Goal: Information Seeking & Learning: Learn about a topic

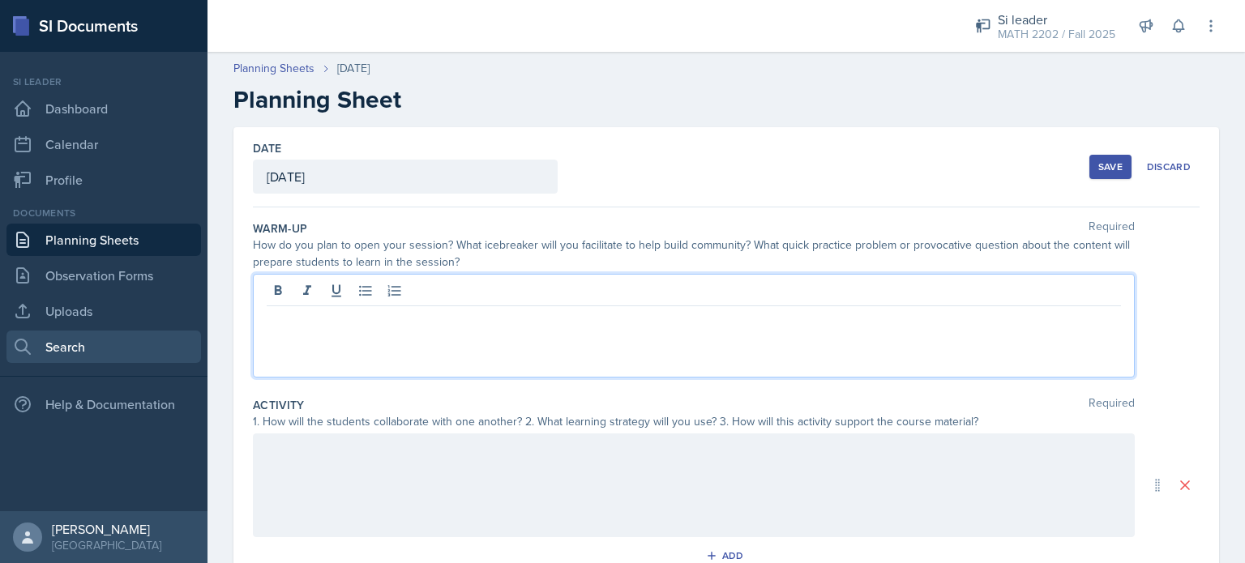
click at [71, 338] on link "Search" at bounding box center [103, 347] width 194 height 32
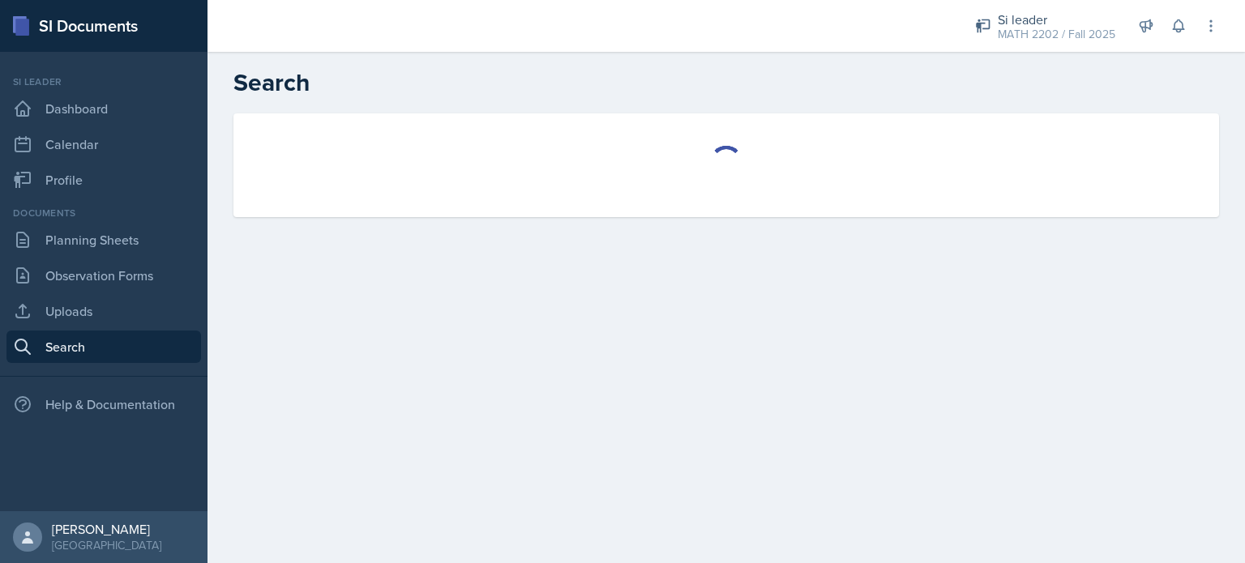
select select "all"
select select "1"
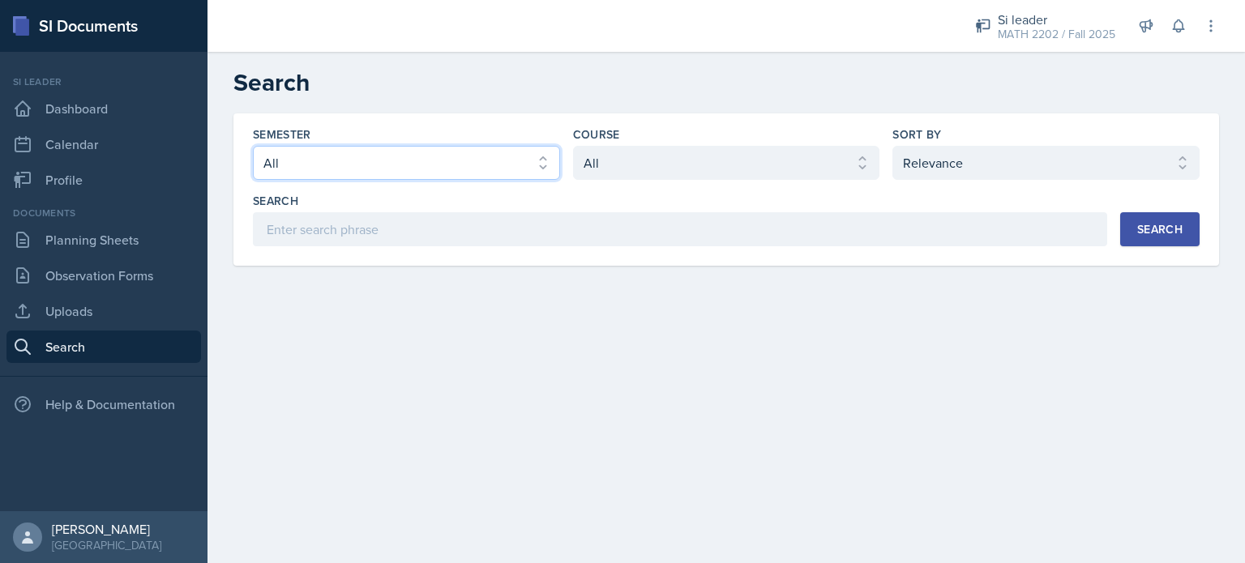
click at [340, 164] on select "Select semester All Fall 2025 Summer 2025 Spring 2025 Fall 2024 Summer 2024 Spr…" at bounding box center [406, 163] width 307 height 34
click at [344, 160] on select "Select semester All Fall 2025 Summer 2025 Spring 2025 Fall 2024 Summer 2024 Spr…" at bounding box center [406, 163] width 307 height 34
select select "2bed604d-1099-4043-b1bc-2365e8740244"
click at [253, 146] on select "Select semester All Fall 2025 Summer 2025 Spring 2025 Fall 2024 Summer 2024 Spr…" at bounding box center [406, 163] width 307 height 34
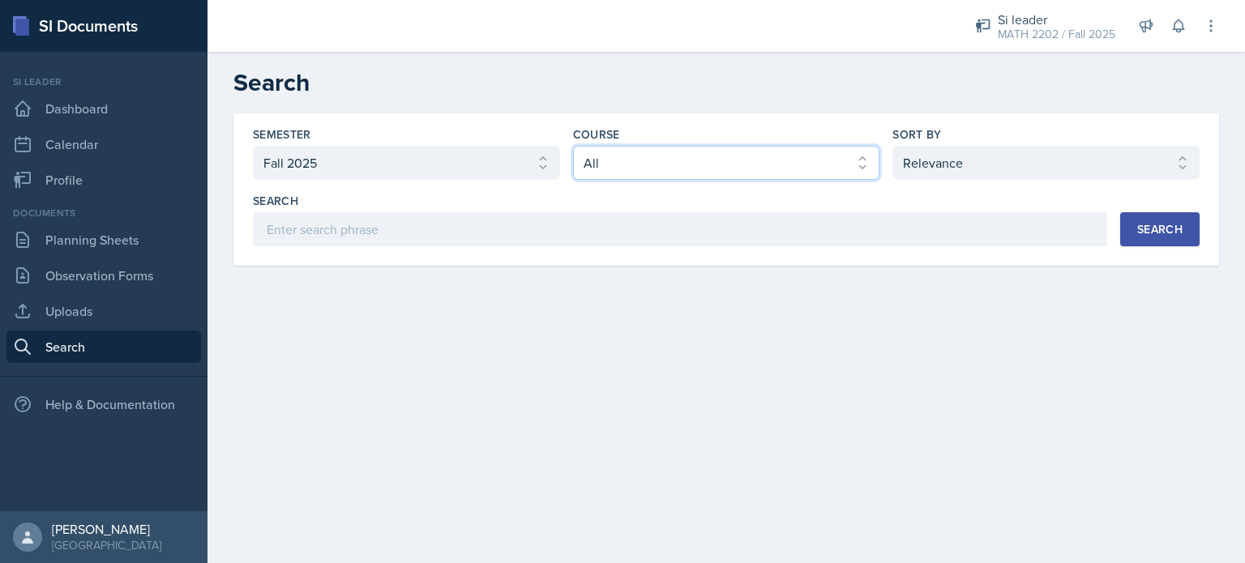
click at [638, 172] on select "Select course All ACCT 2101 ACCT 2102 ACCT 4050 ANTH 1102 ANTH 3301 ARCH 1000 A…" at bounding box center [726, 163] width 307 height 34
select select "ca5e883a-1f51-48d7-8600-b9bcaca8d5b9"
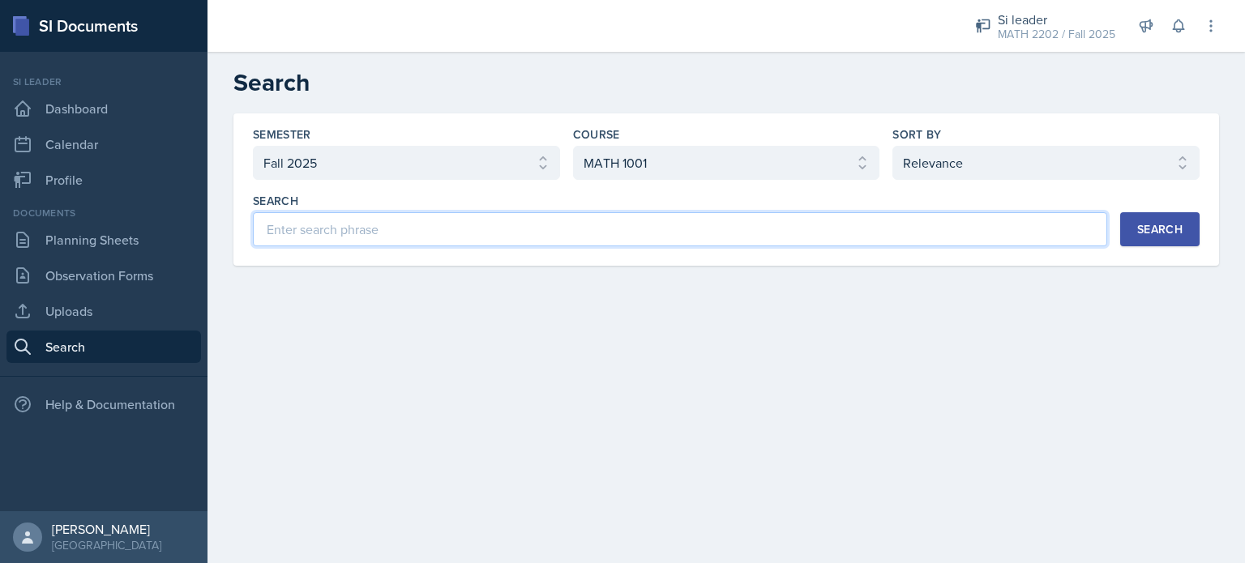
click at [350, 218] on input at bounding box center [680, 229] width 854 height 34
type input "wasfi"
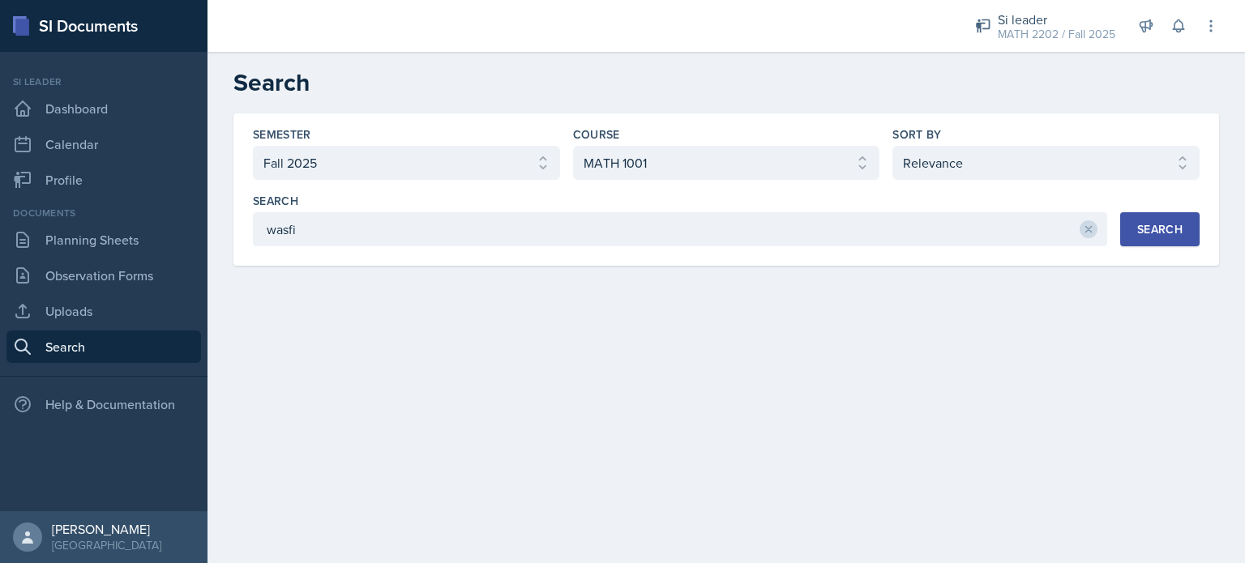
click at [1145, 223] on div "Search" at bounding box center [1159, 229] width 45 height 13
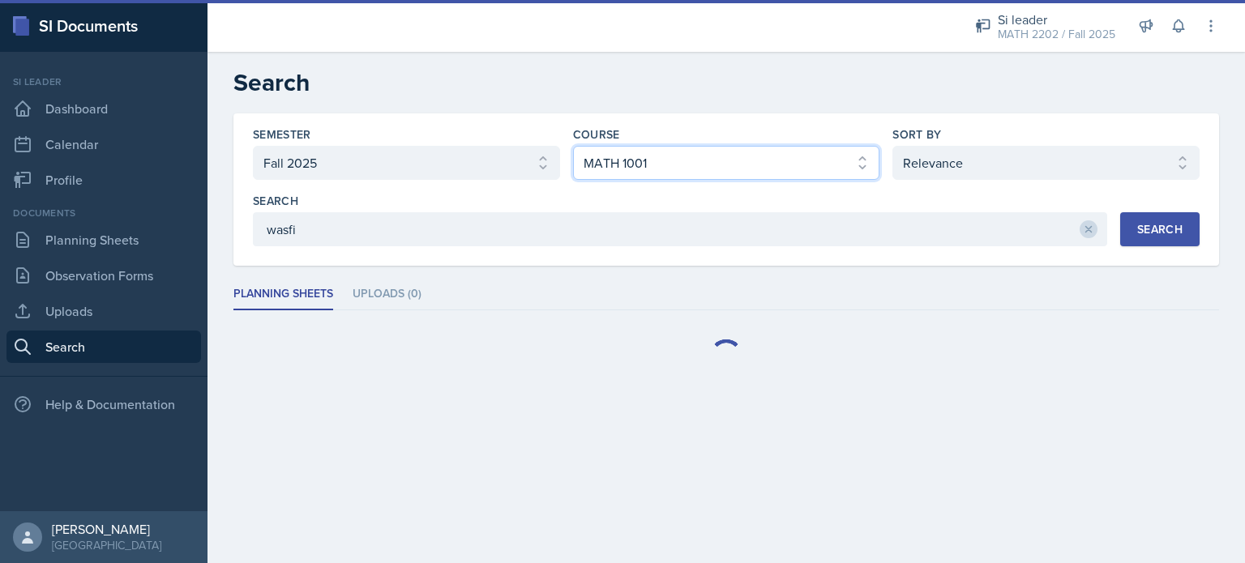
click at [791, 170] on select "Select course All ACCT 2101 ACCT 2102 ACCT 4050 ANTH 1102 ANTH 3301 ARCH 1000 A…" at bounding box center [726, 163] width 307 height 34
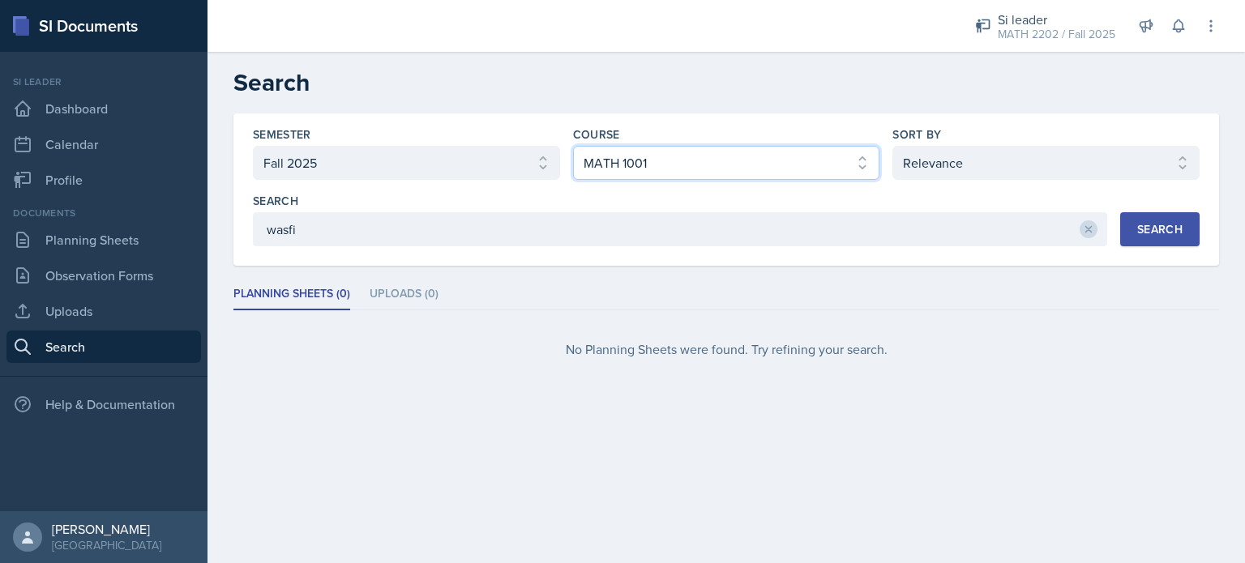
select select "all"
click at [573, 146] on select "Select course All ACCT 2101 ACCT 2102 ACCT 4050 ANTH 1102 ANTH 3301 ARCH 1000 A…" at bounding box center [726, 163] width 307 height 34
click at [1151, 223] on div "Search" at bounding box center [1159, 229] width 45 height 13
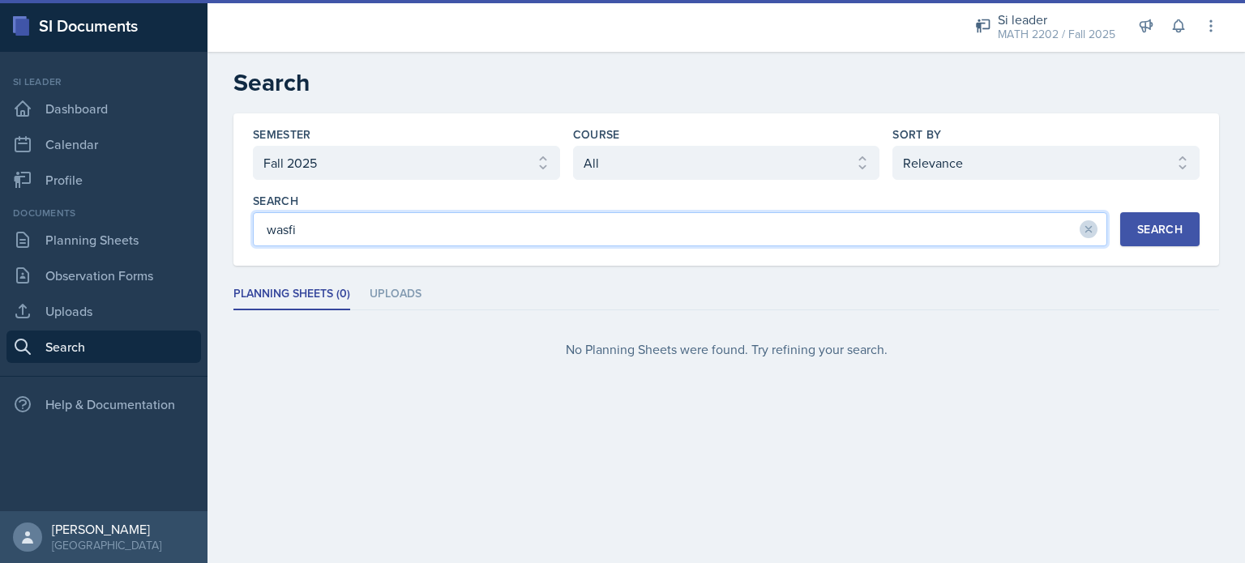
click at [418, 224] on input "wasfi" at bounding box center [680, 229] width 854 height 34
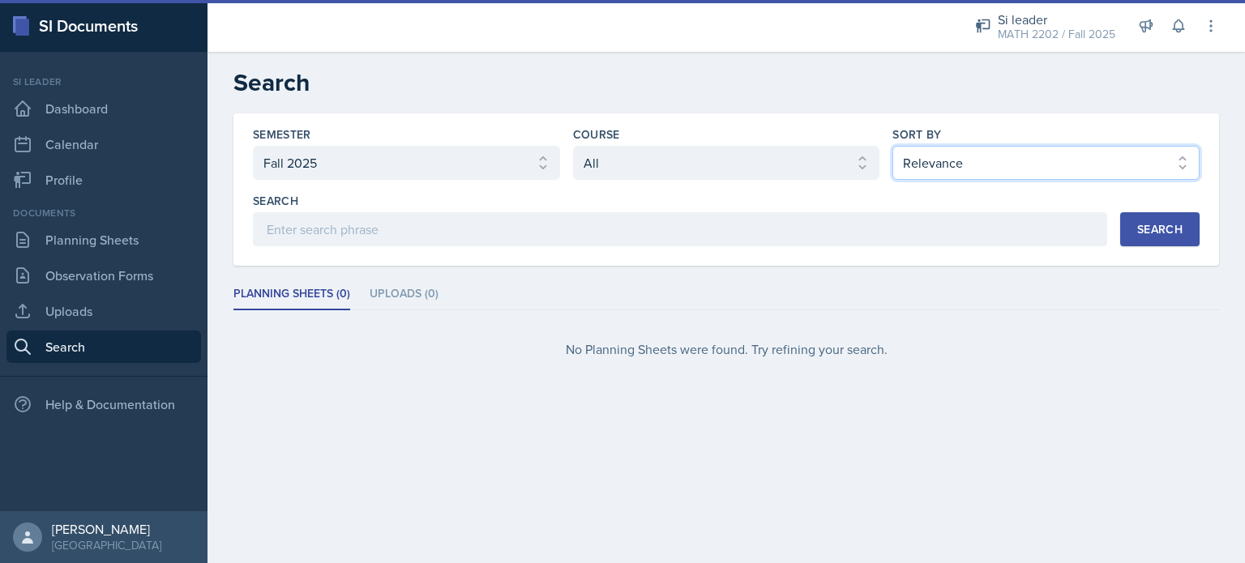
click at [979, 168] on select "Select sort by Relevance Document Date (Asc) Document Date (Desc)" at bounding box center [1045, 163] width 307 height 34
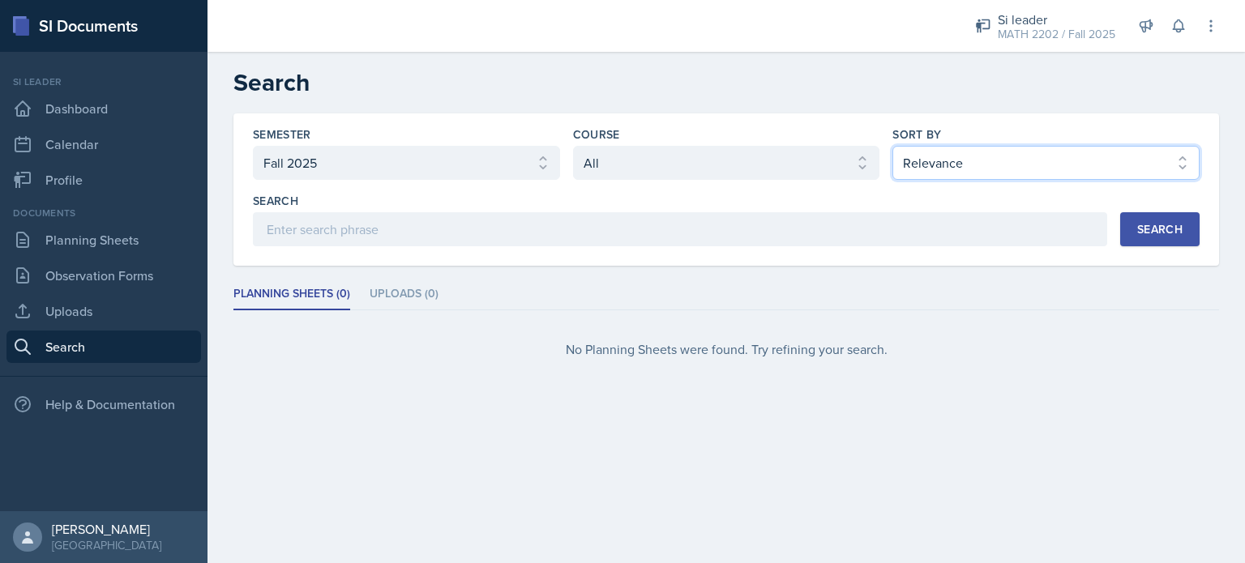
click at [979, 168] on select "Select sort by Relevance Document Date (Asc) Document Date (Desc)" at bounding box center [1045, 163] width 307 height 34
click at [801, 168] on select "Select course All ACCT 2101 ACCT 2102 ACCT 4050 ANTH 1102 ANTH 3301 ARCH 1000 A…" at bounding box center [726, 163] width 307 height 34
select select "3c4b3565-585b-46e2-bb66-4719410f632f"
click at [573, 146] on select "Select course All ACCT 2101 ACCT 2102 ACCT 4050 ANTH 1102 ANTH 3301 ARCH 1000 A…" at bounding box center [726, 163] width 307 height 34
click at [1160, 223] on div "Search" at bounding box center [1159, 229] width 45 height 13
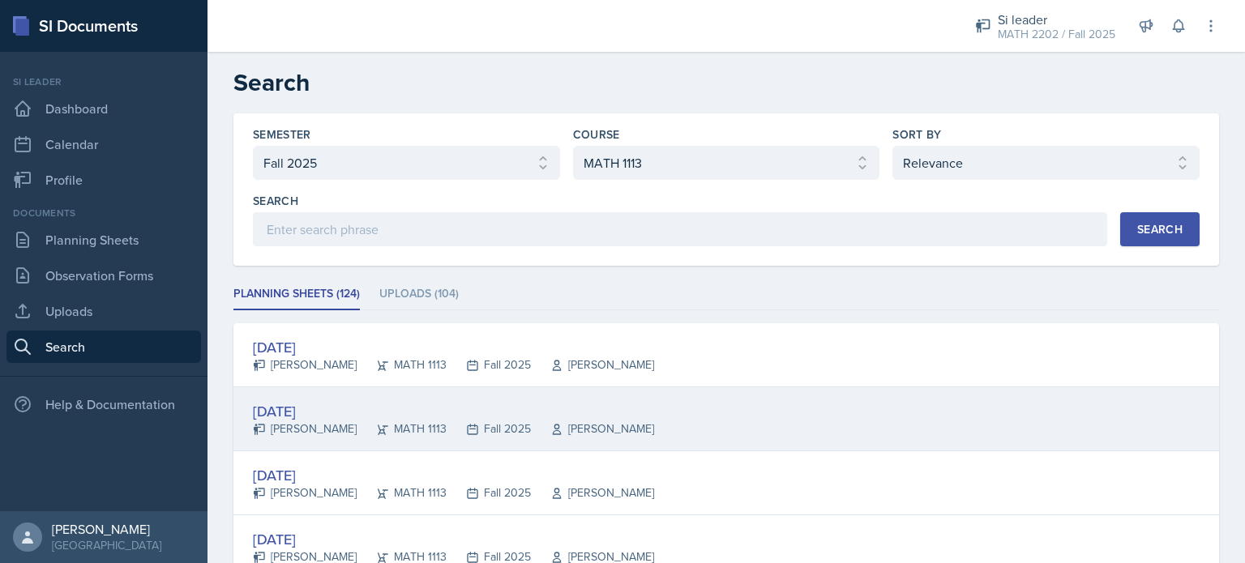
scroll to position [50, 0]
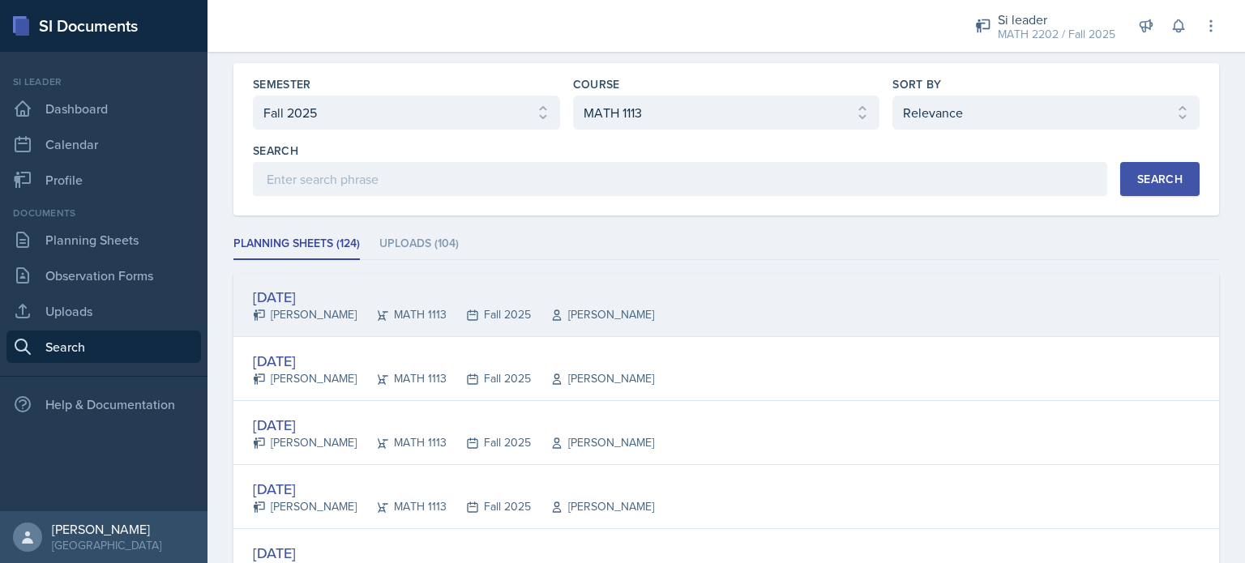
click at [321, 295] on div "[DATE]" at bounding box center [453, 297] width 401 height 22
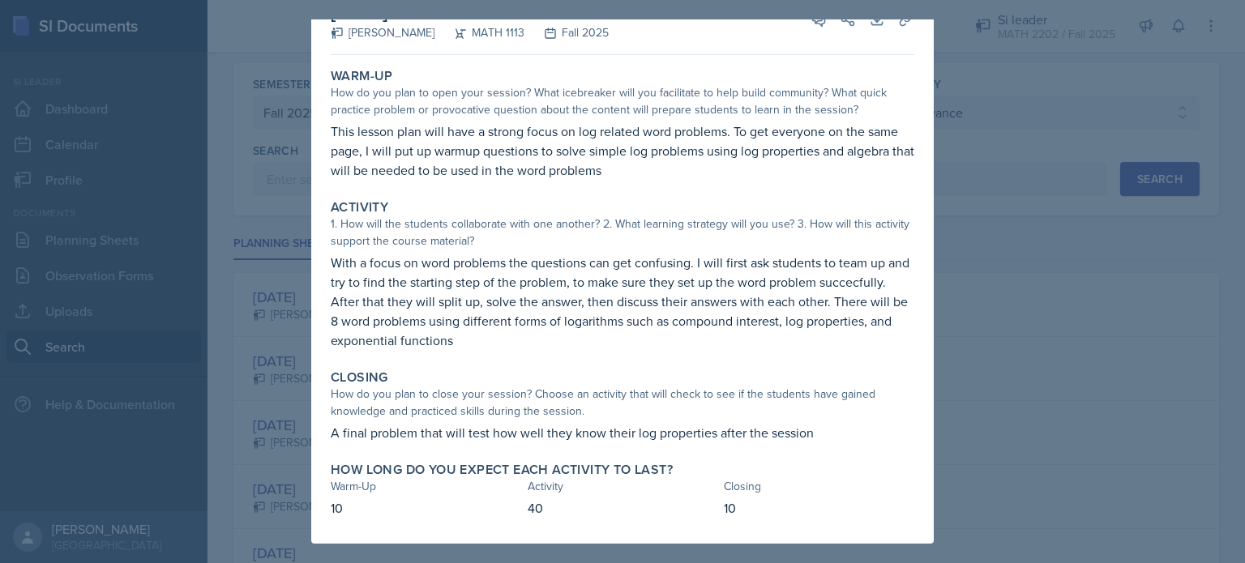
scroll to position [0, 0]
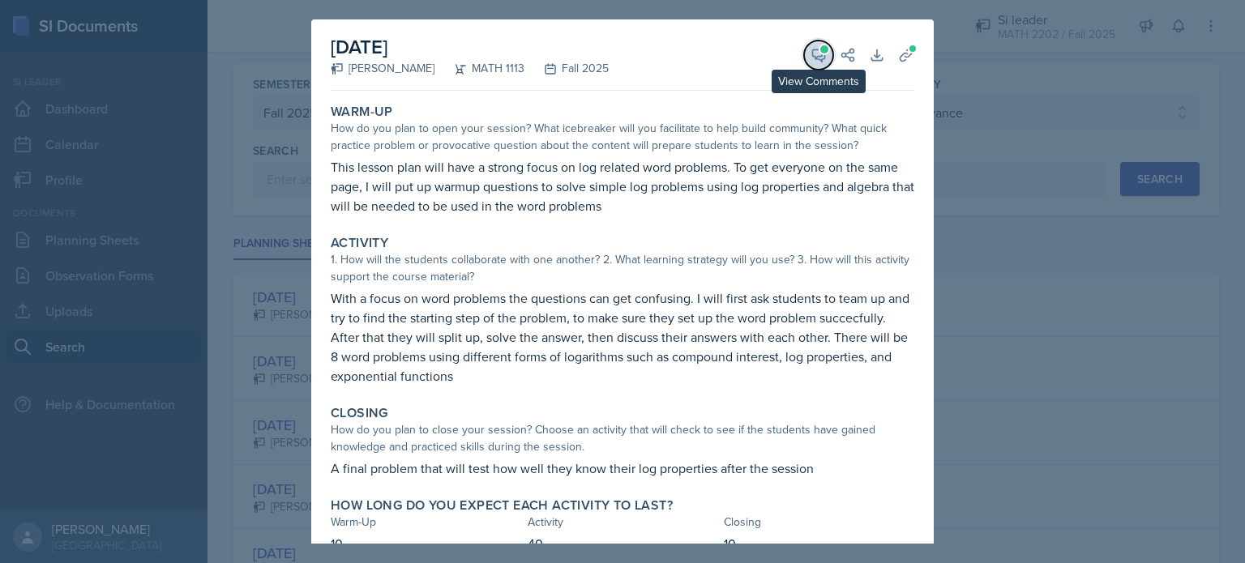
click at [813, 51] on icon at bounding box center [819, 55] width 12 height 12
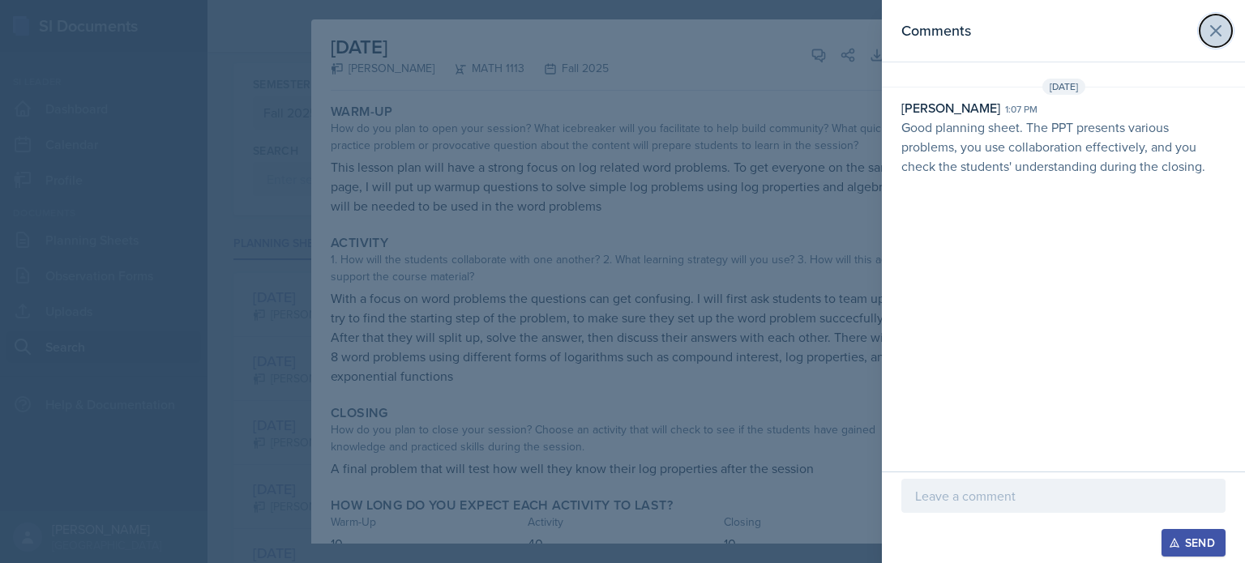
click at [1223, 33] on icon at bounding box center [1215, 30] width 19 height 19
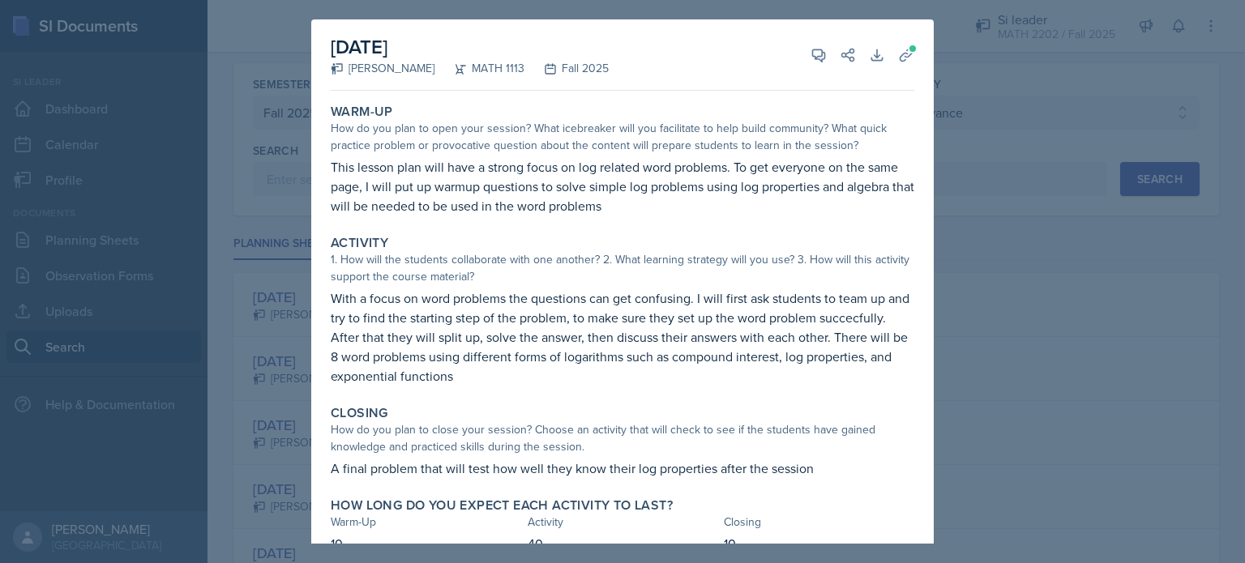
click at [1059, 74] on div at bounding box center [622, 281] width 1245 height 563
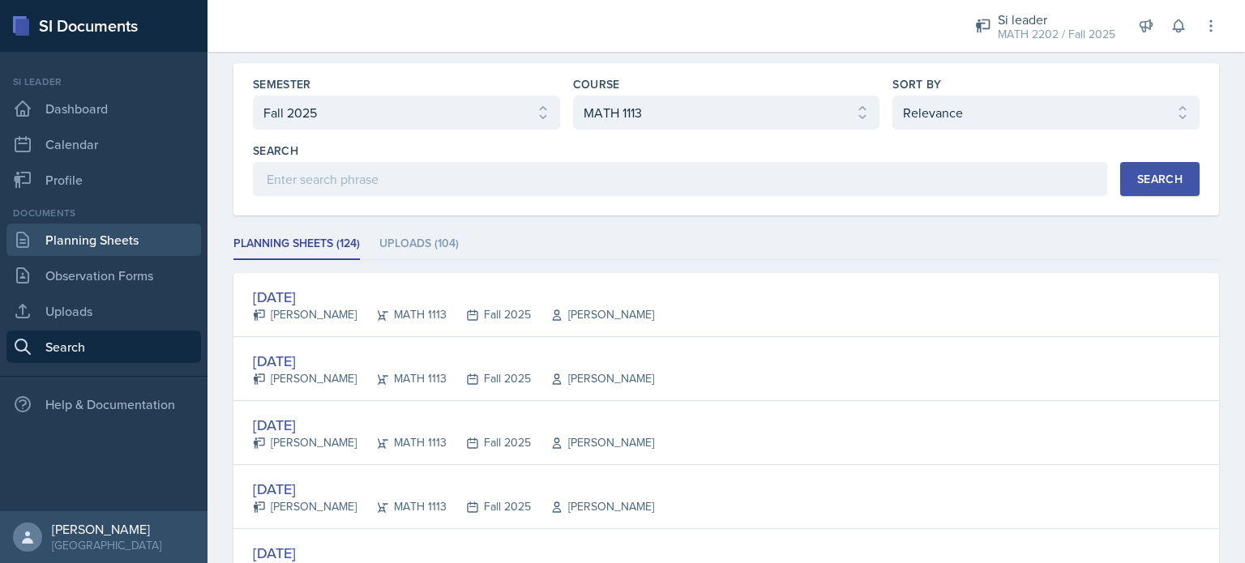
click at [88, 239] on link "Planning Sheets" at bounding box center [103, 240] width 194 height 32
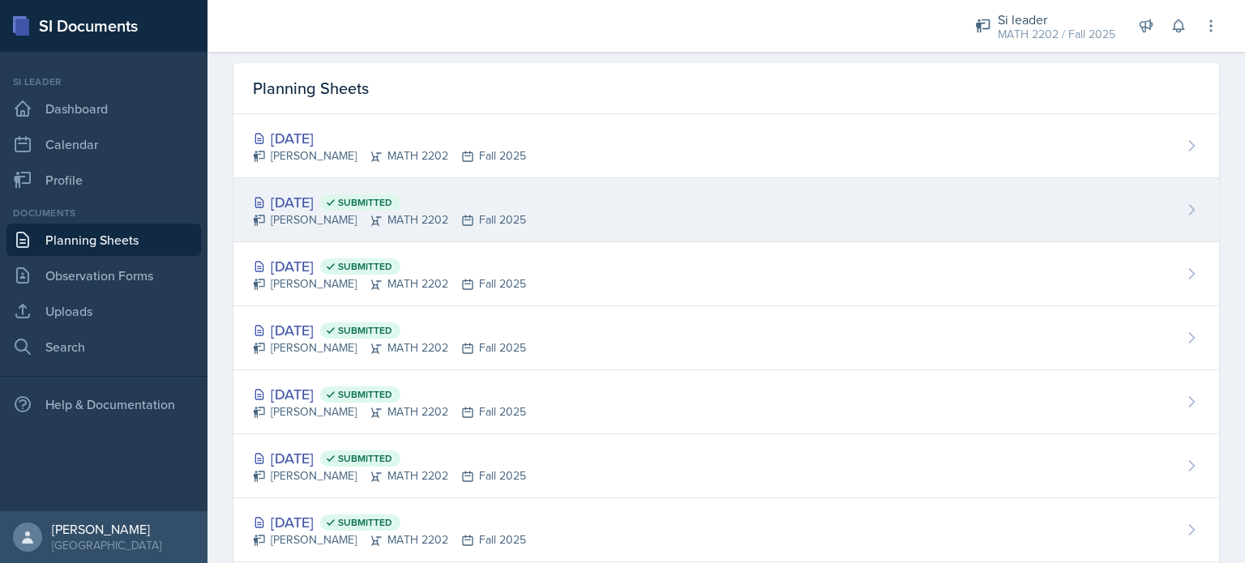
click at [398, 211] on div "[PERSON_NAME] MATH 2202 Fall 2025" at bounding box center [389, 219] width 273 height 17
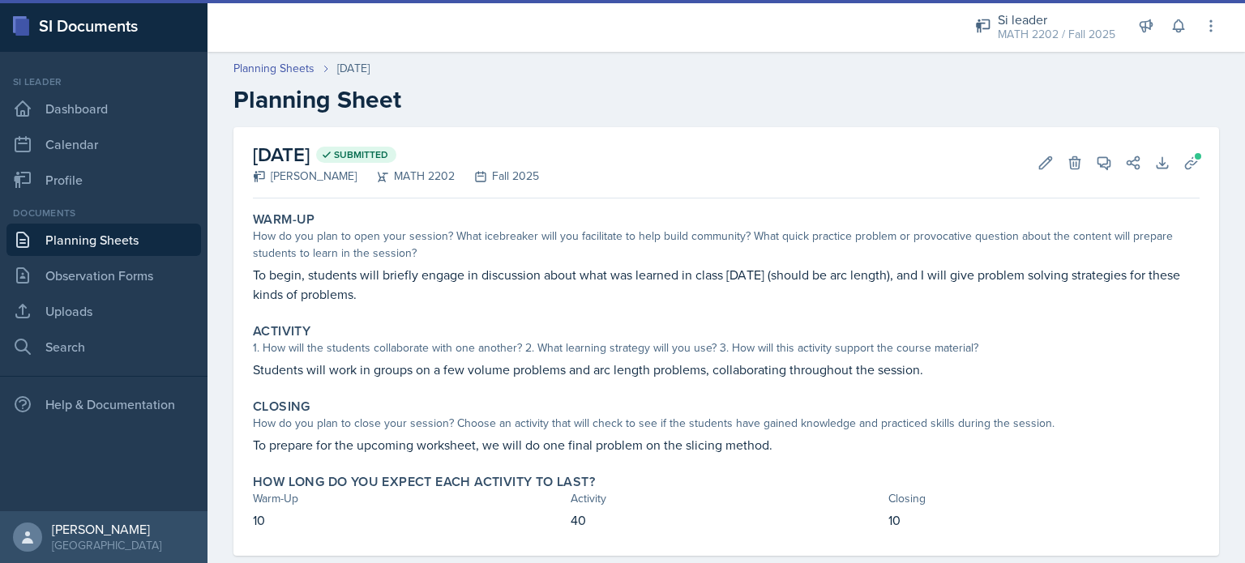
scroll to position [31, 0]
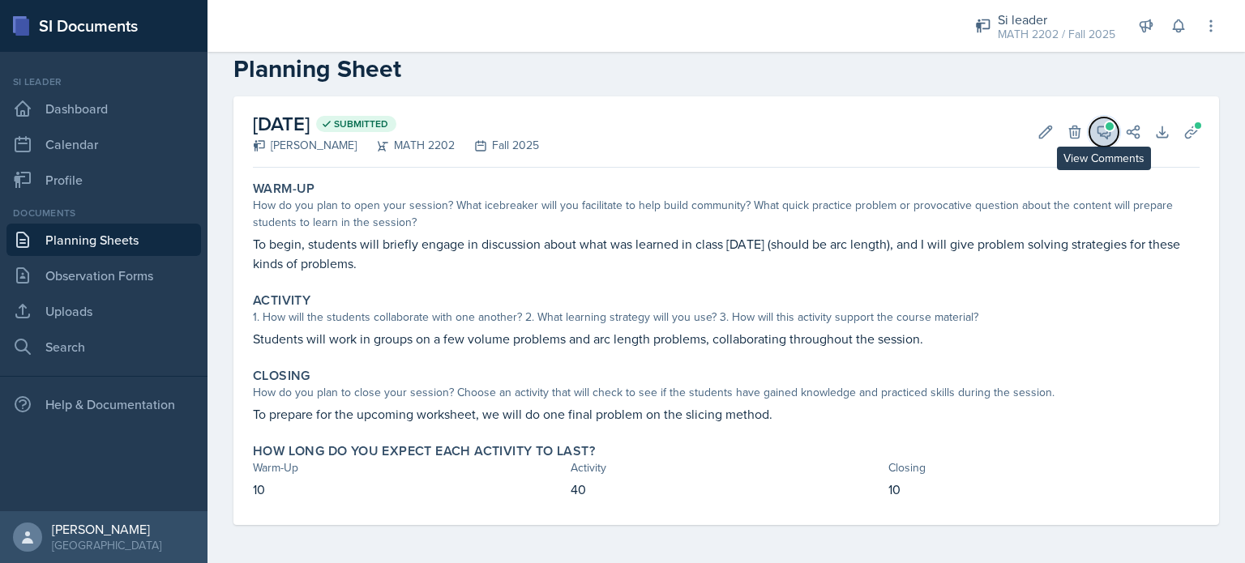
click at [1105, 122] on span at bounding box center [1109, 126] width 8 height 8
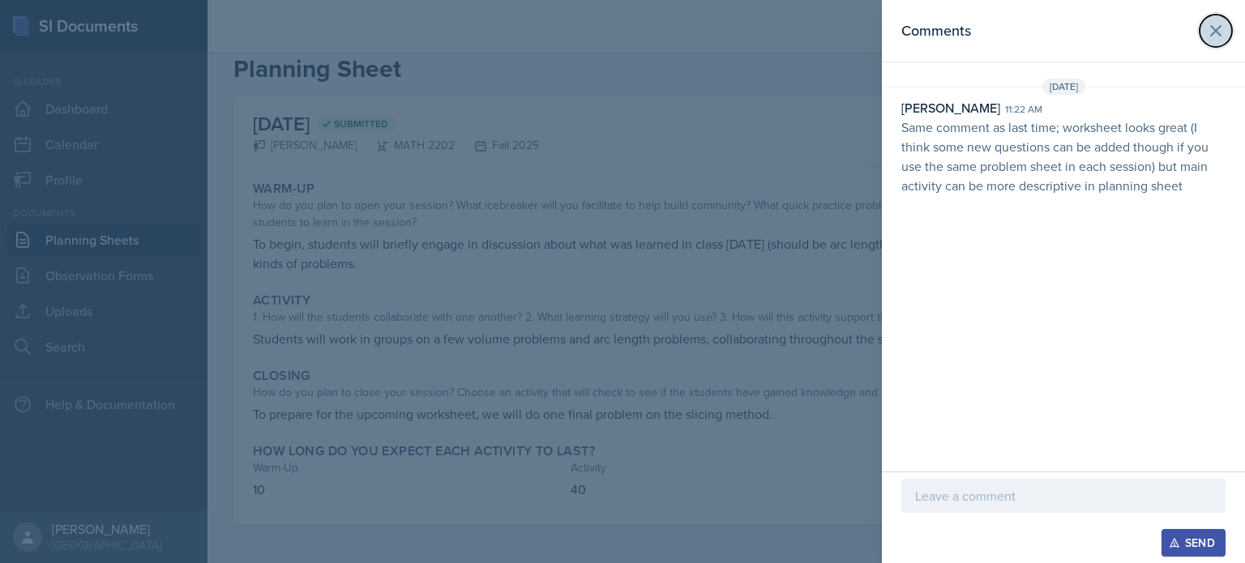
click at [1228, 28] on button at bounding box center [1215, 31] width 32 height 32
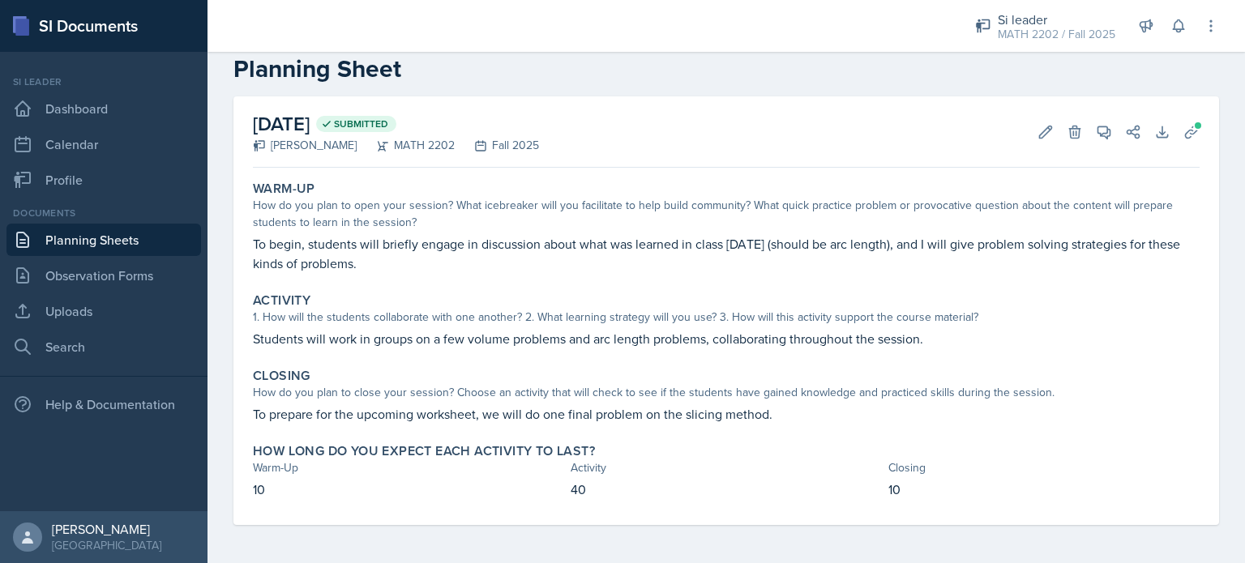
click at [144, 248] on link "Planning Sheets" at bounding box center [103, 240] width 194 height 32
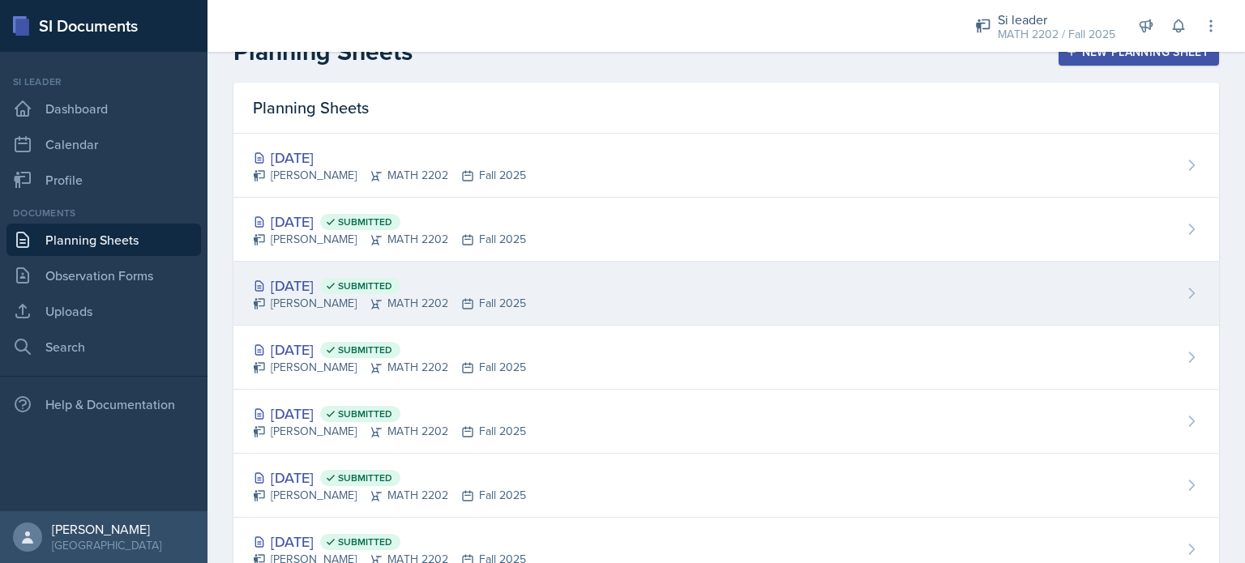
click at [345, 286] on div "[DATE] Submitted" at bounding box center [389, 286] width 273 height 22
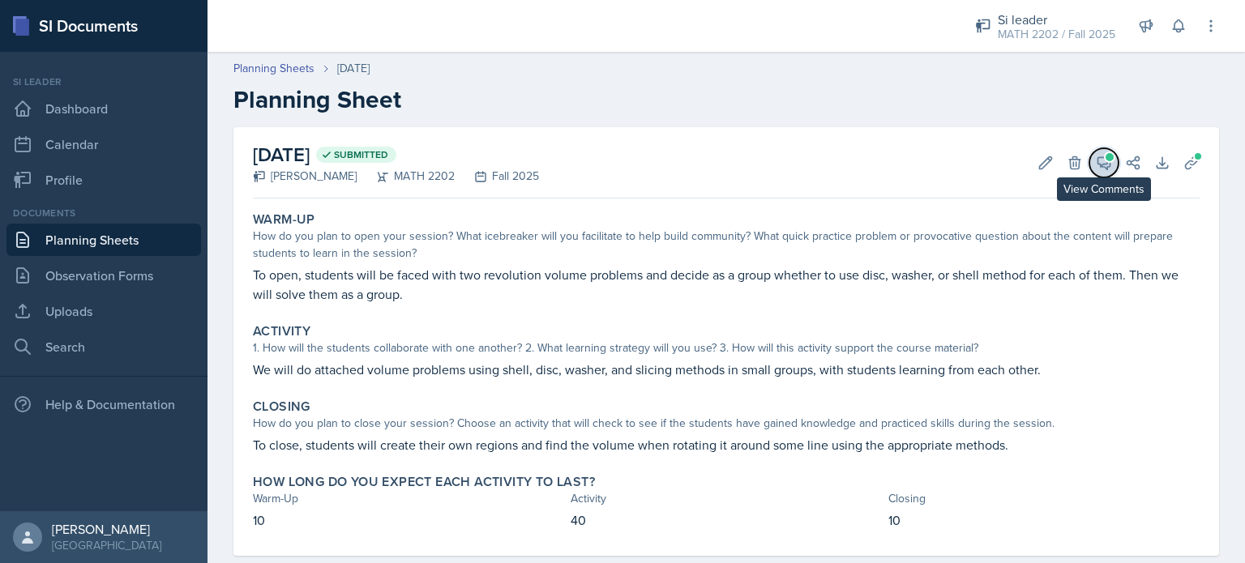
click at [1095, 162] on icon at bounding box center [1103, 163] width 16 height 16
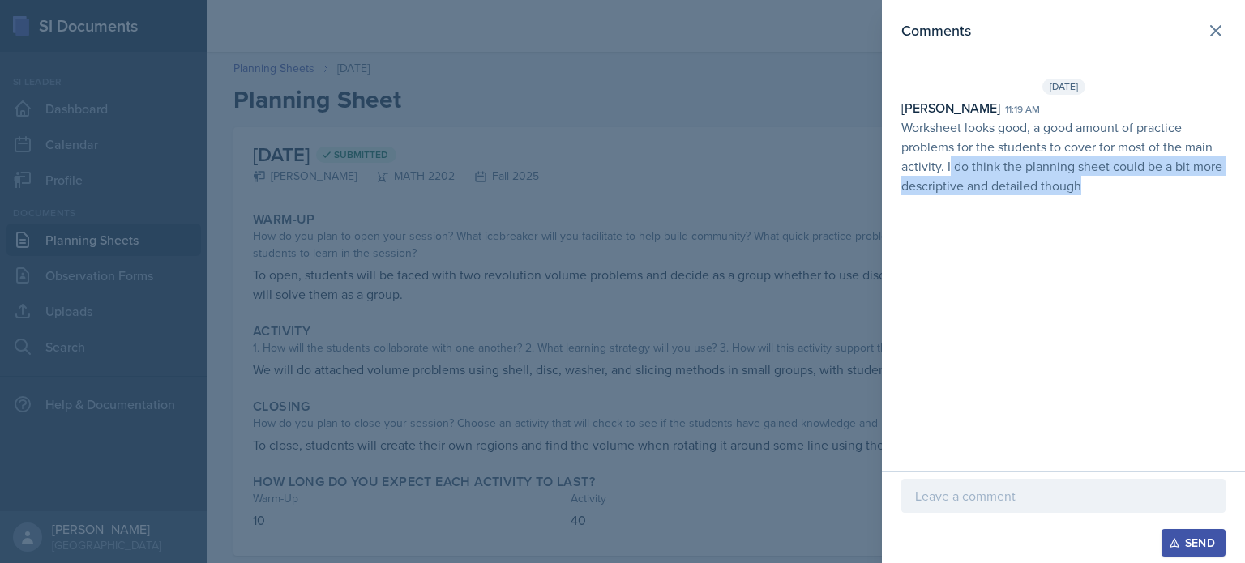
drag, startPoint x: 1104, startPoint y: 193, endPoint x: 950, endPoint y: 166, distance: 157.0
click at [950, 166] on p "Worksheet looks good, a good amount of practice problems for the students to co…" at bounding box center [1063, 156] width 324 height 78
click at [1076, 268] on div "Comments [DATE] [PERSON_NAME] 11:19 am Worksheet looks good, a good amount of p…" at bounding box center [1063, 236] width 363 height 472
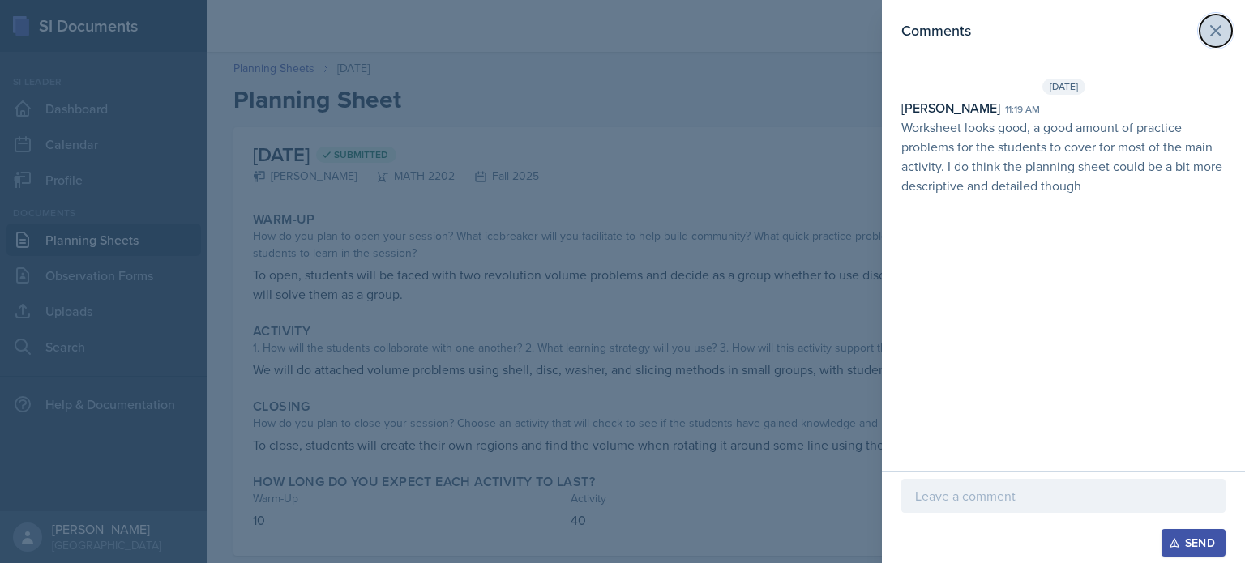
click at [1217, 33] on icon at bounding box center [1215, 31] width 10 height 10
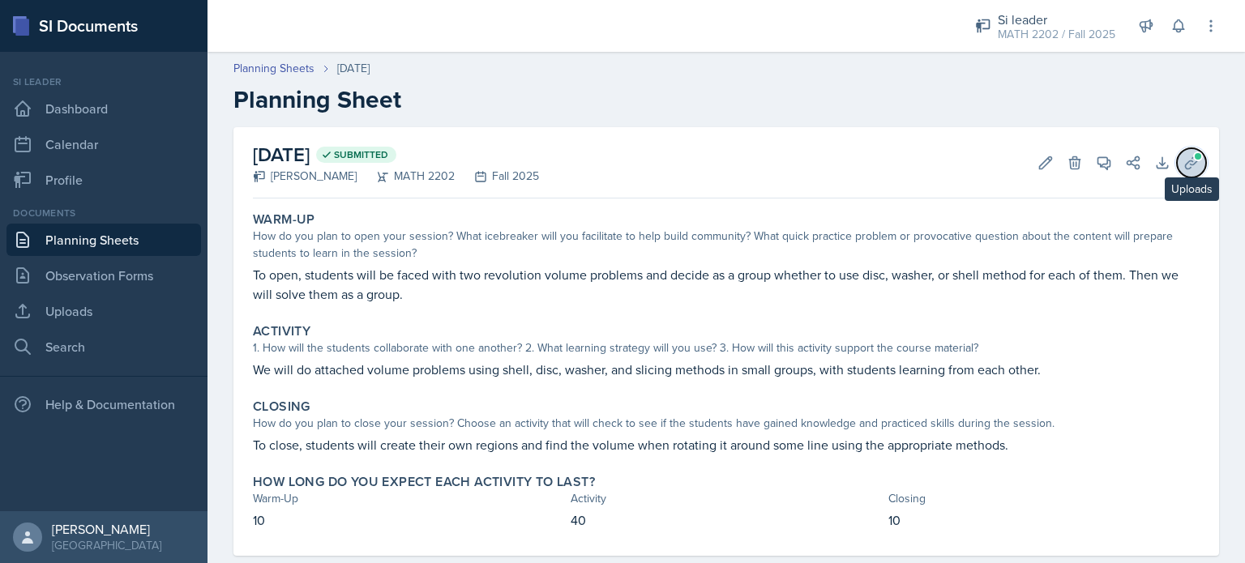
click at [1183, 158] on icon at bounding box center [1191, 163] width 16 height 16
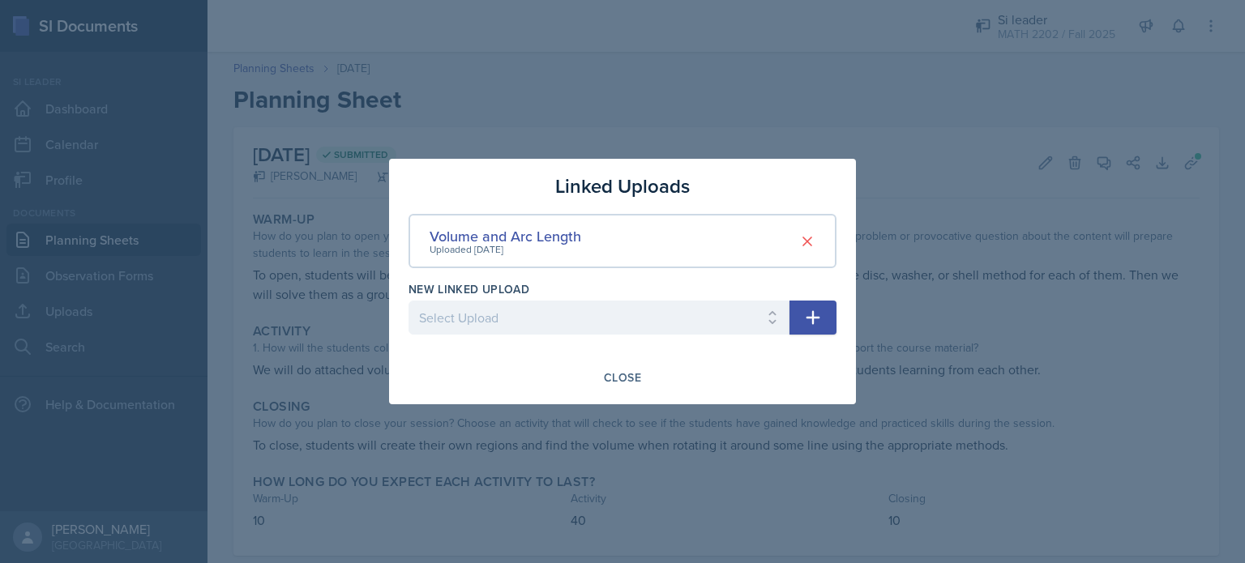
click at [289, 356] on div at bounding box center [622, 281] width 1245 height 563
